Goal: Information Seeking & Learning: Learn about a topic

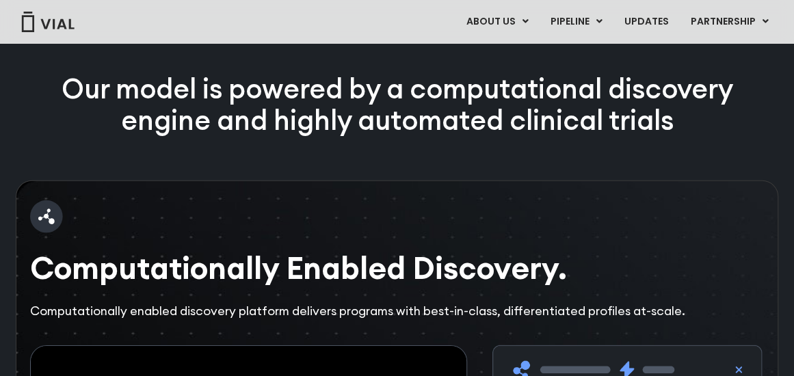
scroll to position [1792, 0]
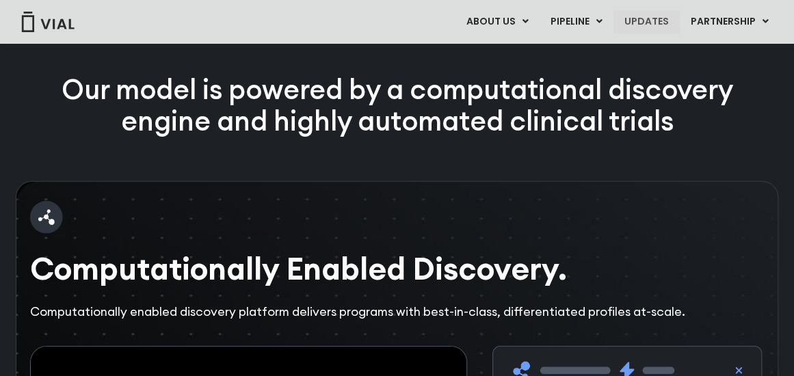
click at [648, 30] on link "UPDATES" at bounding box center [647, 21] width 66 height 23
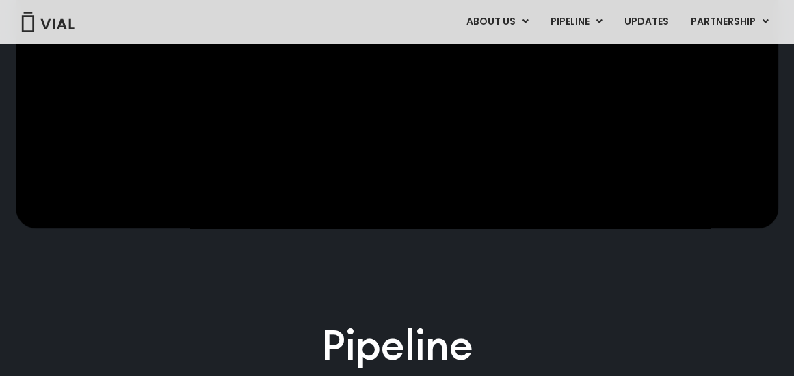
scroll to position [484, 0]
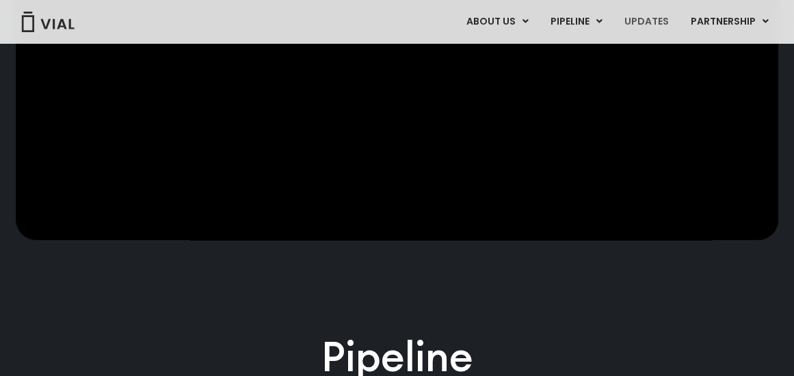
click at [653, 22] on link "UPDATES" at bounding box center [647, 21] width 66 height 23
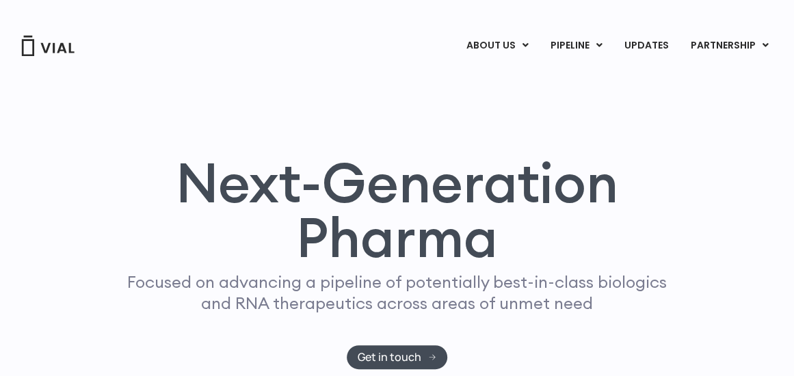
scroll to position [0, 0]
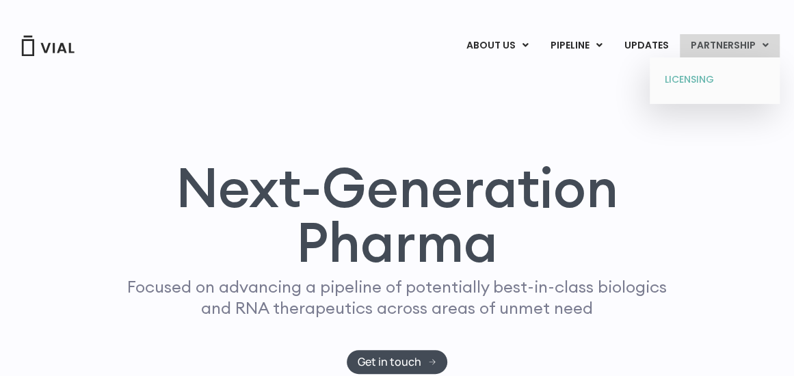
click at [688, 79] on link "LICENSING" at bounding box center [715, 80] width 120 height 22
click at [731, 47] on link "PARTNERSHIP" at bounding box center [730, 45] width 100 height 23
click at [700, 71] on link "LICENSING" at bounding box center [715, 80] width 120 height 22
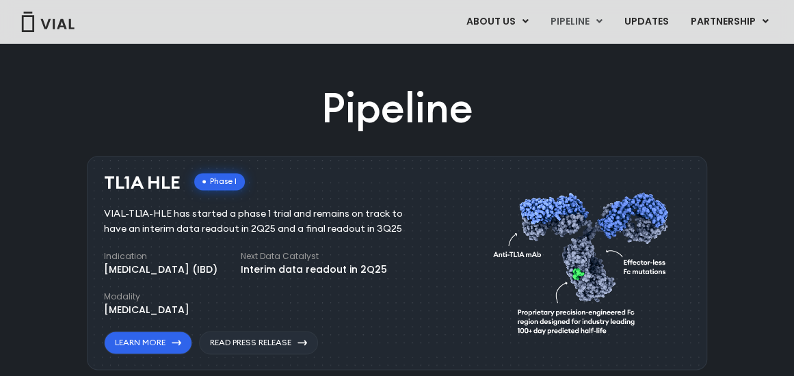
scroll to position [787, 0]
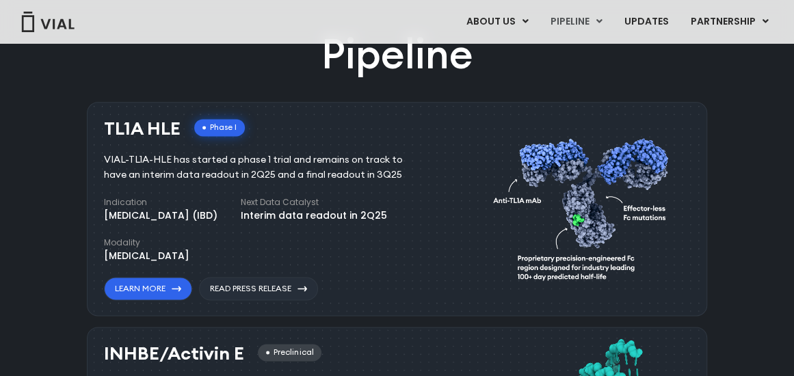
drag, startPoint x: 101, startPoint y: 124, endPoint x: 179, endPoint y: 135, distance: 78.7
click at [179, 135] on div "TL1A HLE Phase I VIAL-TL1A-HLE has started a phase 1 trial and remains on track…" at bounding box center [397, 209] width 620 height 214
copy h3 "TL1A HLE"
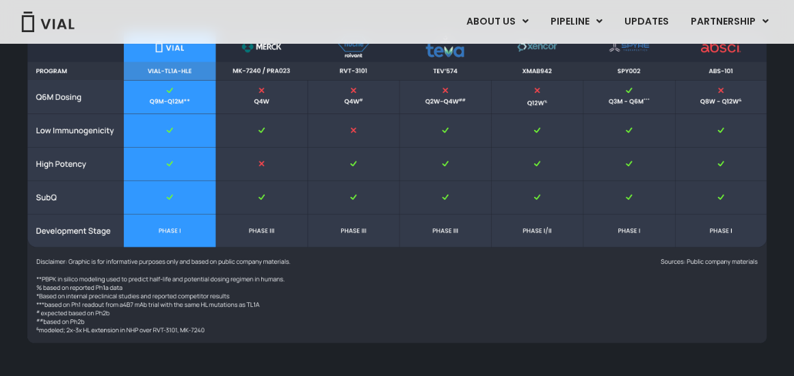
scroll to position [1666, 0]
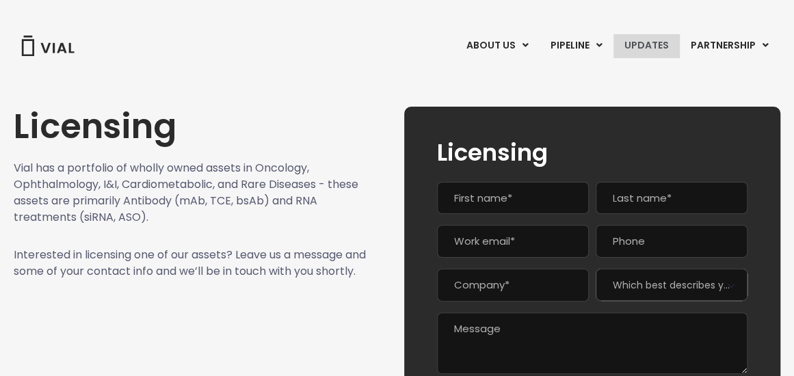
click at [631, 48] on link "UPDATES" at bounding box center [647, 45] width 66 height 23
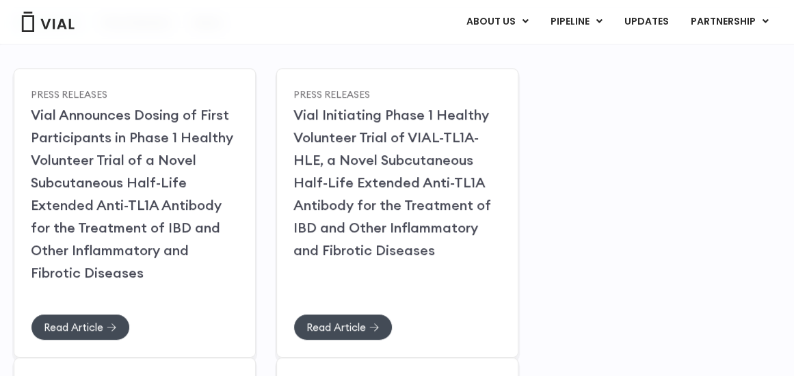
scroll to position [226, 0]
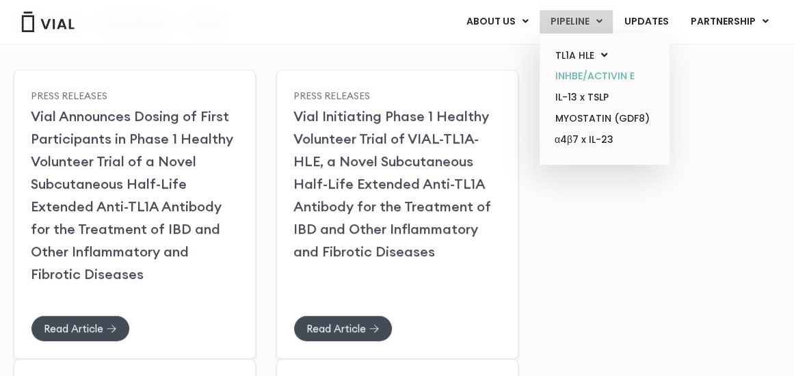
click at [573, 66] on link "INHBE/ACTIVIN E" at bounding box center [604, 76] width 120 height 21
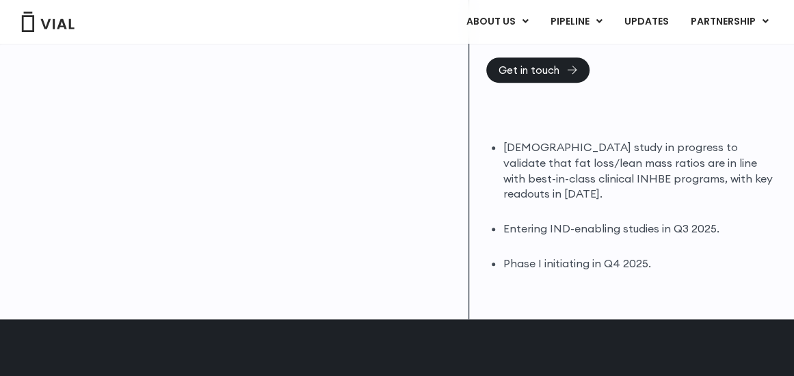
scroll to position [687, 0]
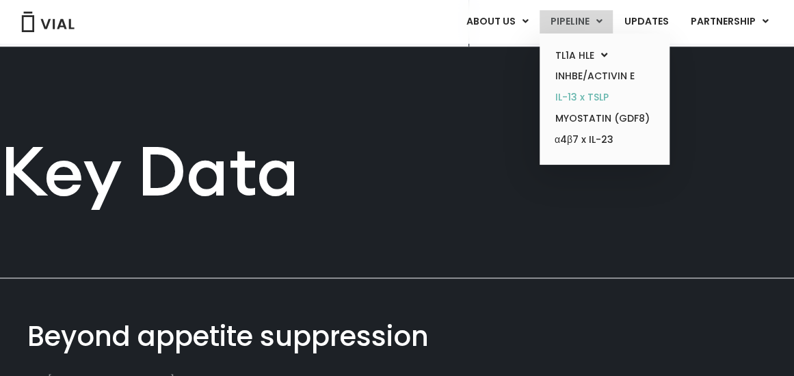
click at [570, 88] on link "IL-13 x TSLP" at bounding box center [604, 97] width 120 height 21
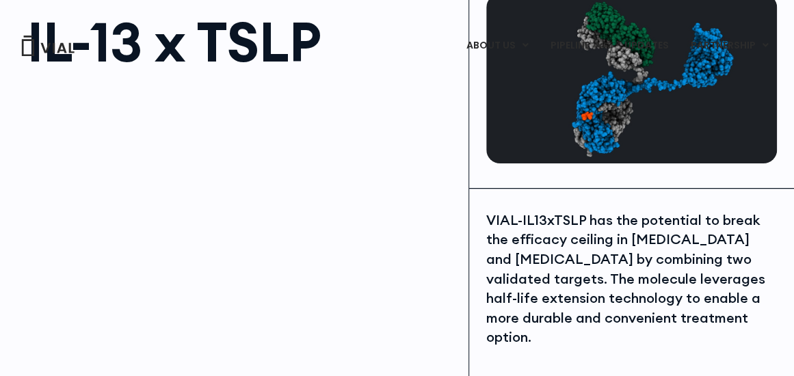
scroll to position [133, 0]
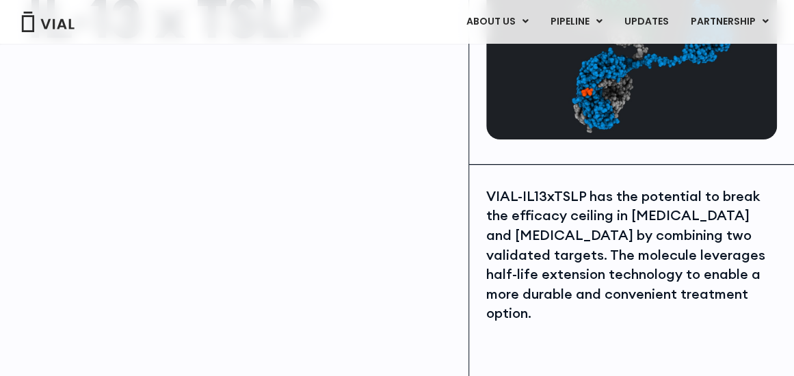
click at [514, 185] on div "VIAL-IL13xTSLP has the potential to break the efficacy ceiling in asthma and at…" at bounding box center [631, 318] width 325 height 307
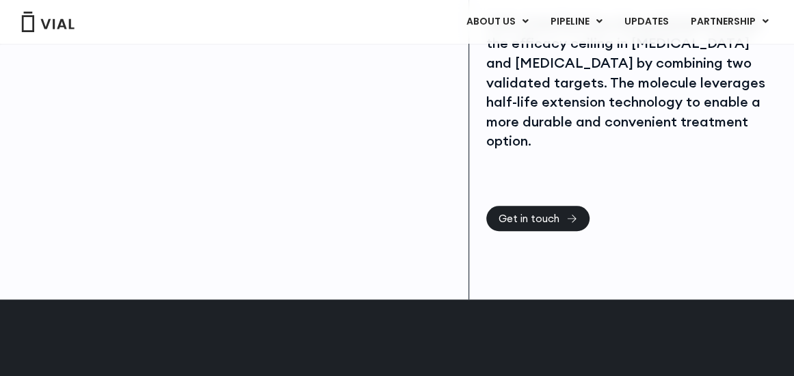
scroll to position [135, 0]
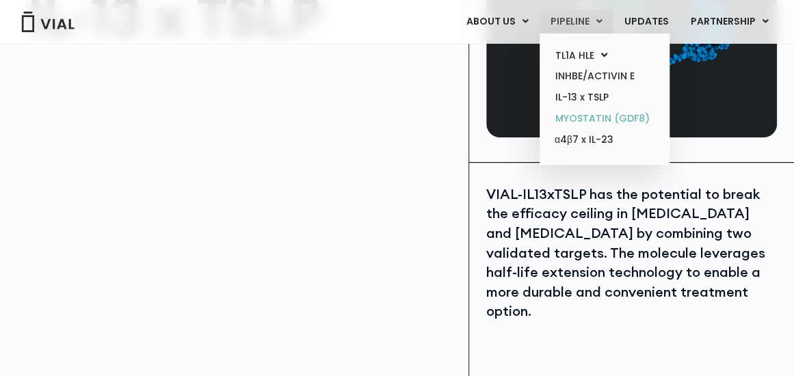
click at [577, 125] on link "MYOSTATIN (GDF8)" at bounding box center [604, 118] width 120 height 21
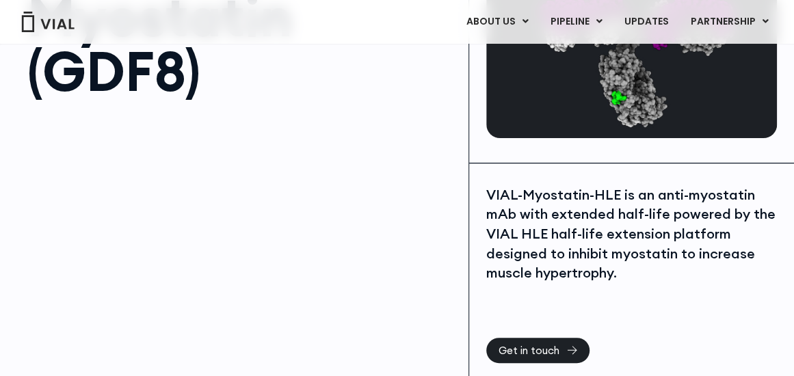
scroll to position [135, 0]
